Goal: Task Accomplishment & Management: Complete application form

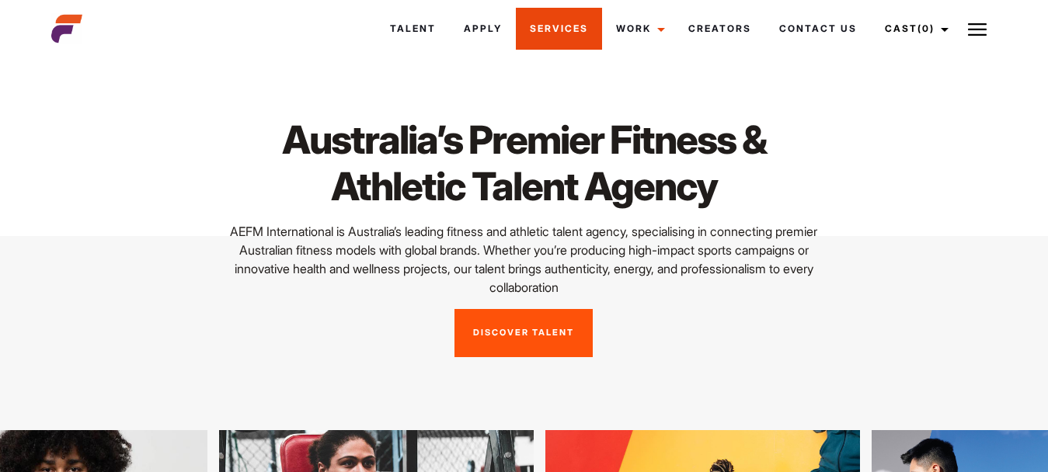
click at [541, 25] on link "Services" at bounding box center [559, 29] width 86 height 42
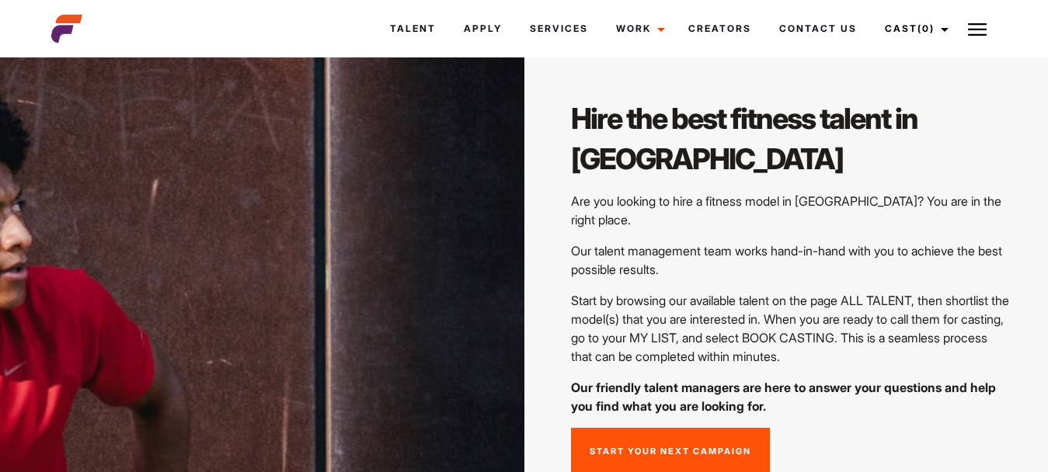
scroll to position [4193, 0]
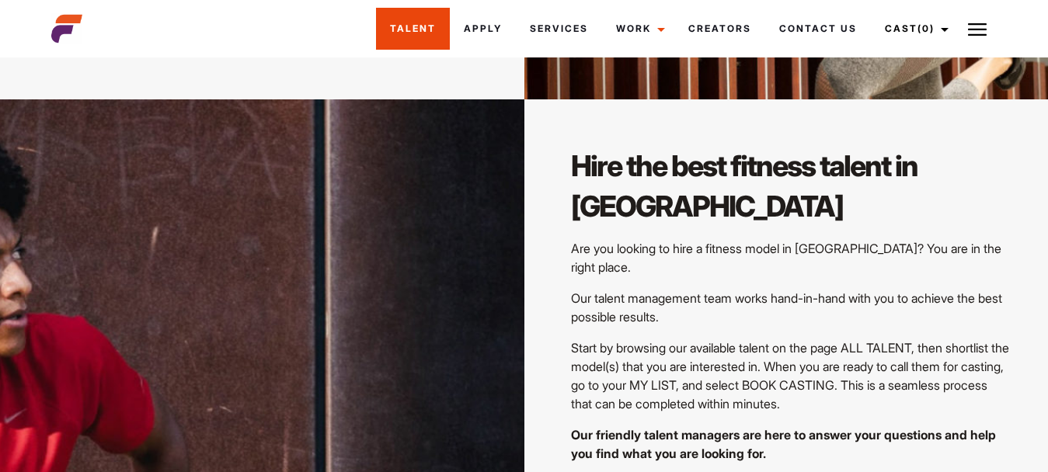
click at [402, 26] on link "Talent" at bounding box center [413, 29] width 74 height 42
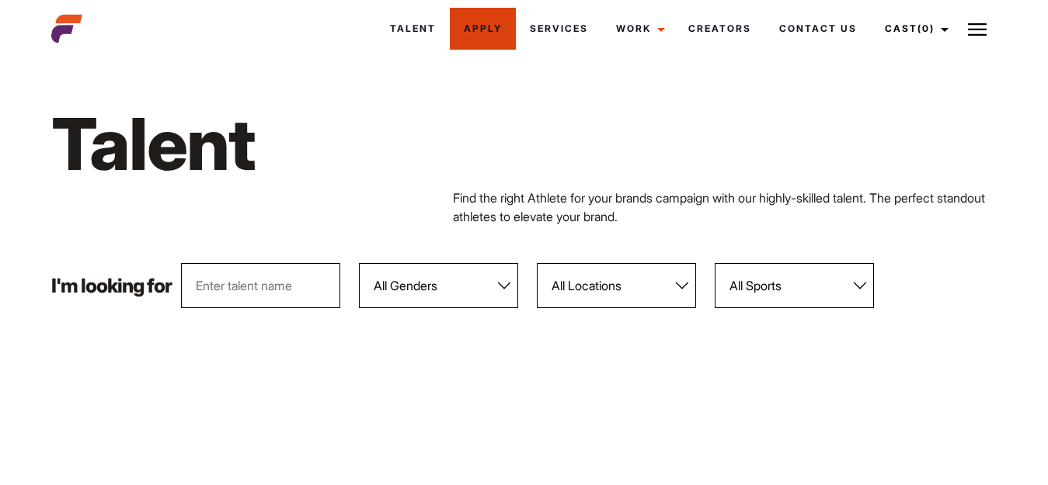
click at [499, 25] on link "Apply" at bounding box center [483, 29] width 66 height 42
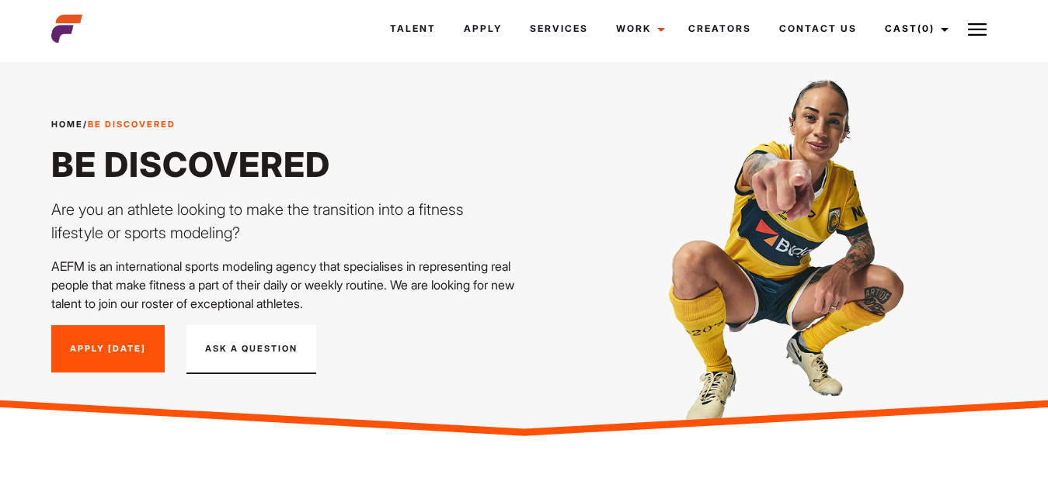
click at [266, 349] on button "Ask A Question" at bounding box center [251, 350] width 130 height 50
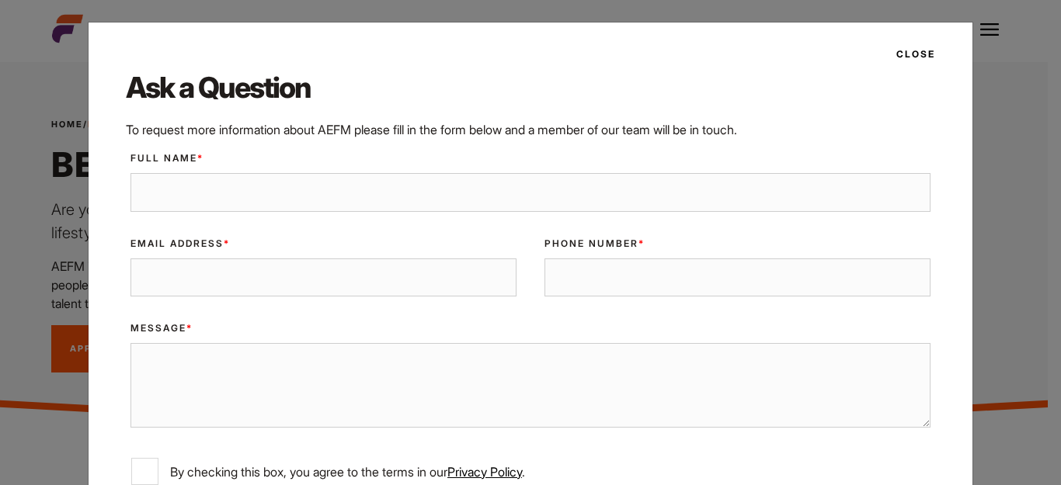
click at [906, 49] on button "Close" at bounding box center [911, 54] width 48 height 26
